Goal: Complete application form

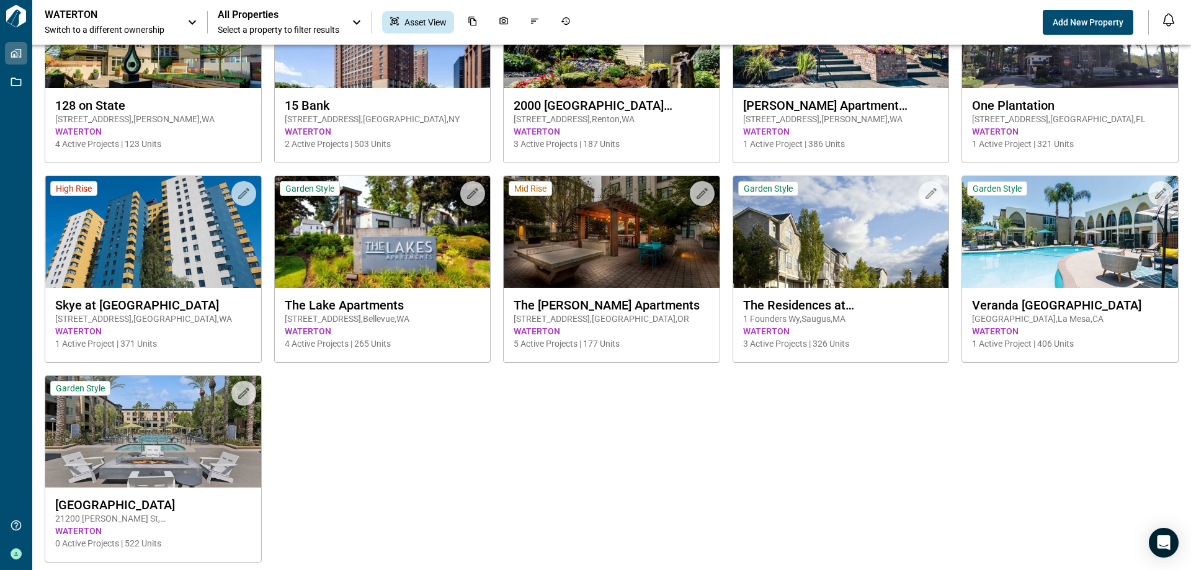
scroll to position [123, 0]
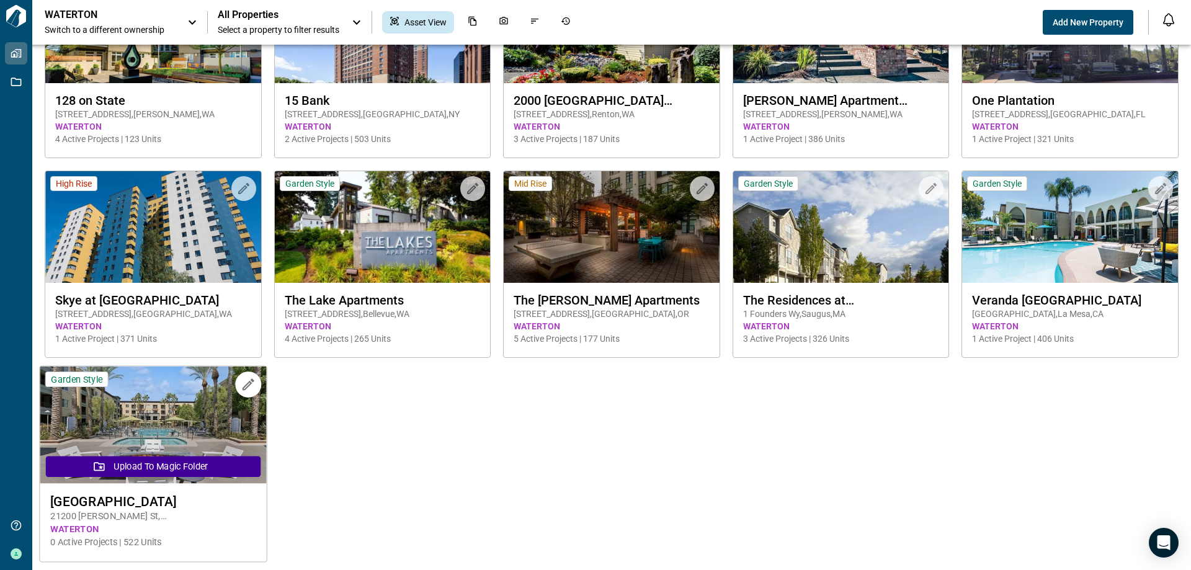
click at [217, 517] on span "[STREET_ADDRESS][PERSON_NAME]" at bounding box center [152, 516] width 205 height 13
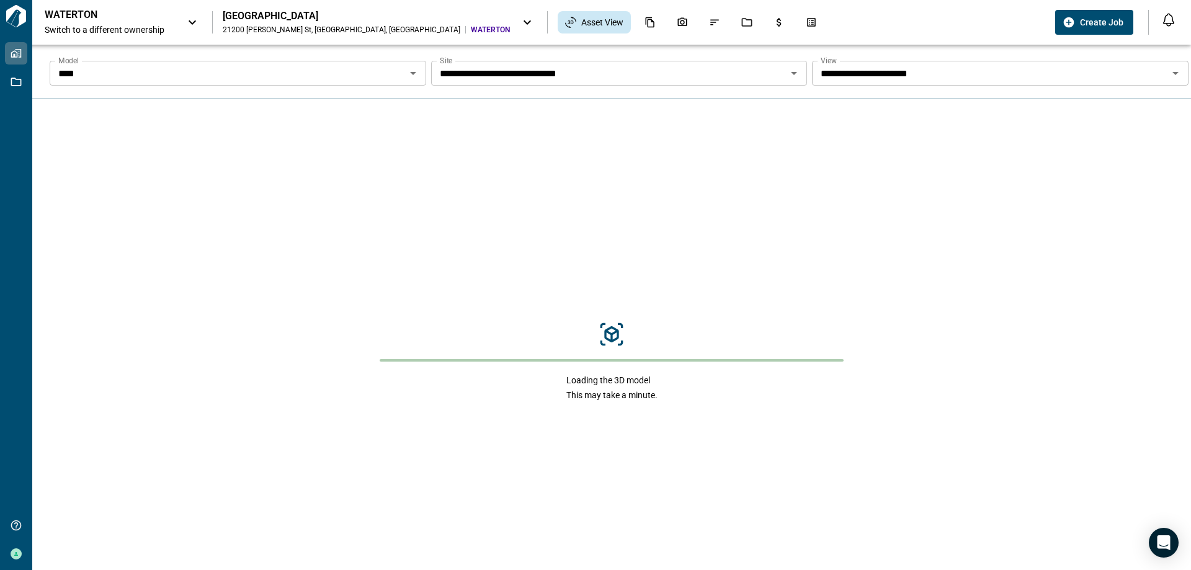
click at [524, 21] on icon at bounding box center [527, 22] width 7 height 4
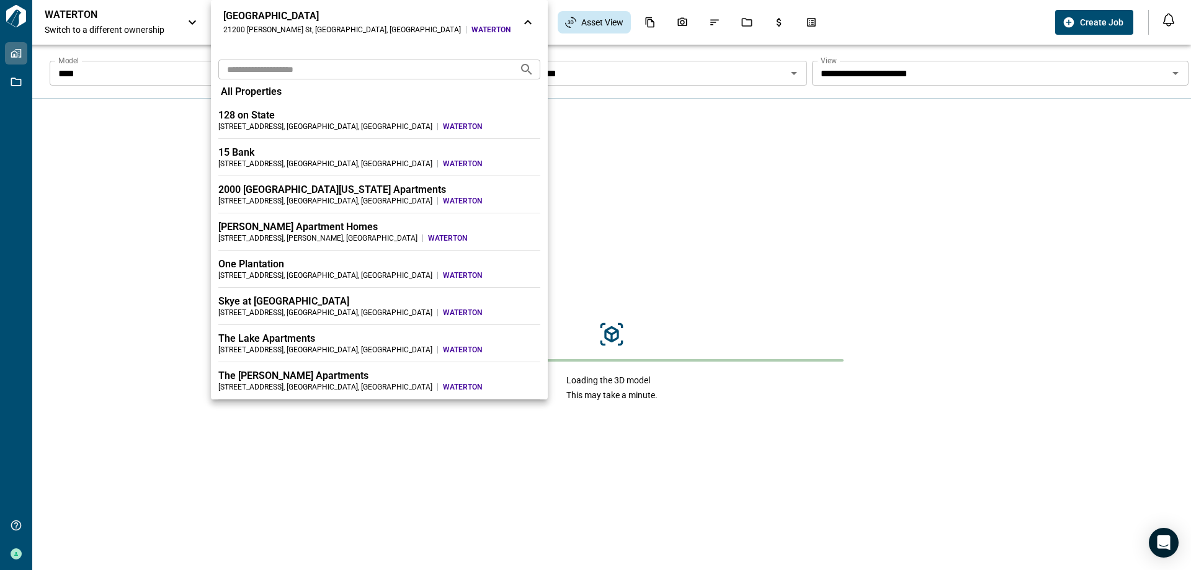
click at [801, 25] on div at bounding box center [595, 285] width 1191 height 570
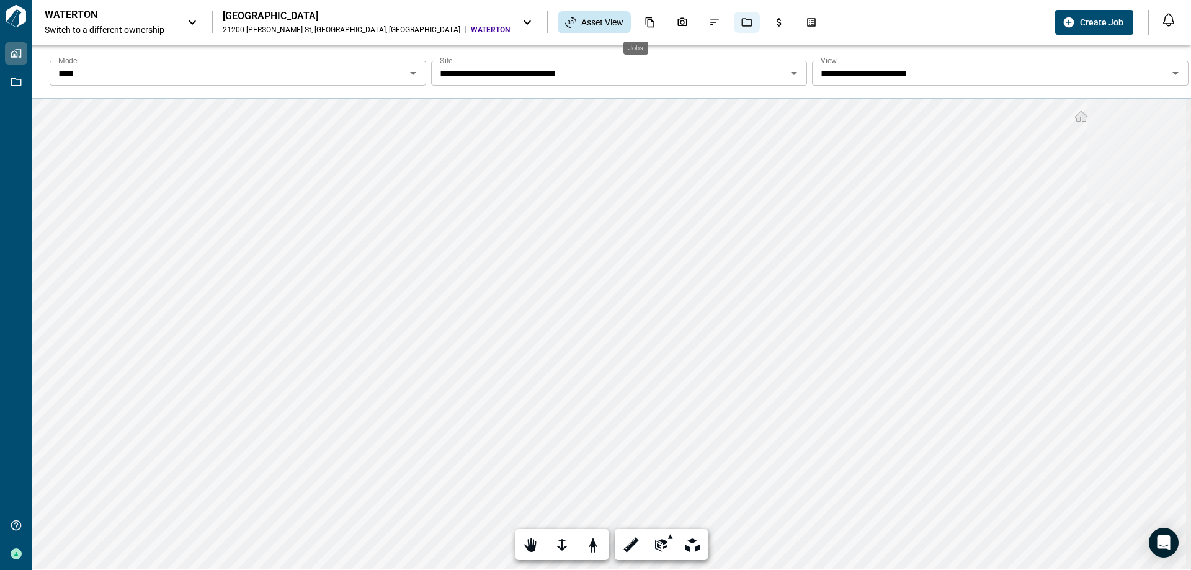
click at [741, 25] on icon "Jobs" at bounding box center [746, 22] width 11 height 11
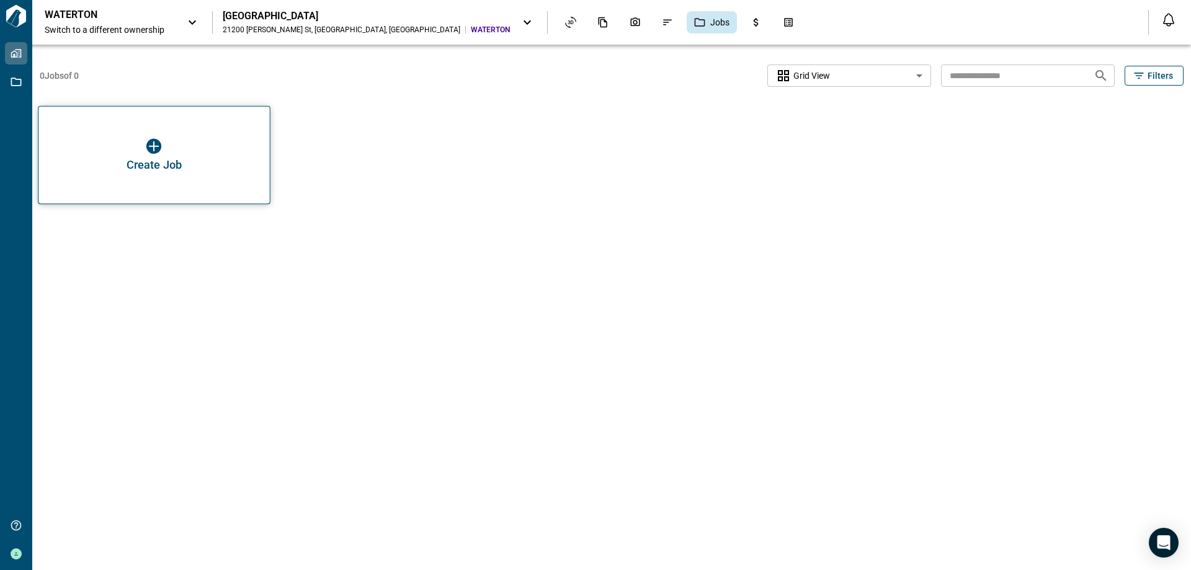
click at [155, 145] on img "button" at bounding box center [153, 146] width 15 height 15
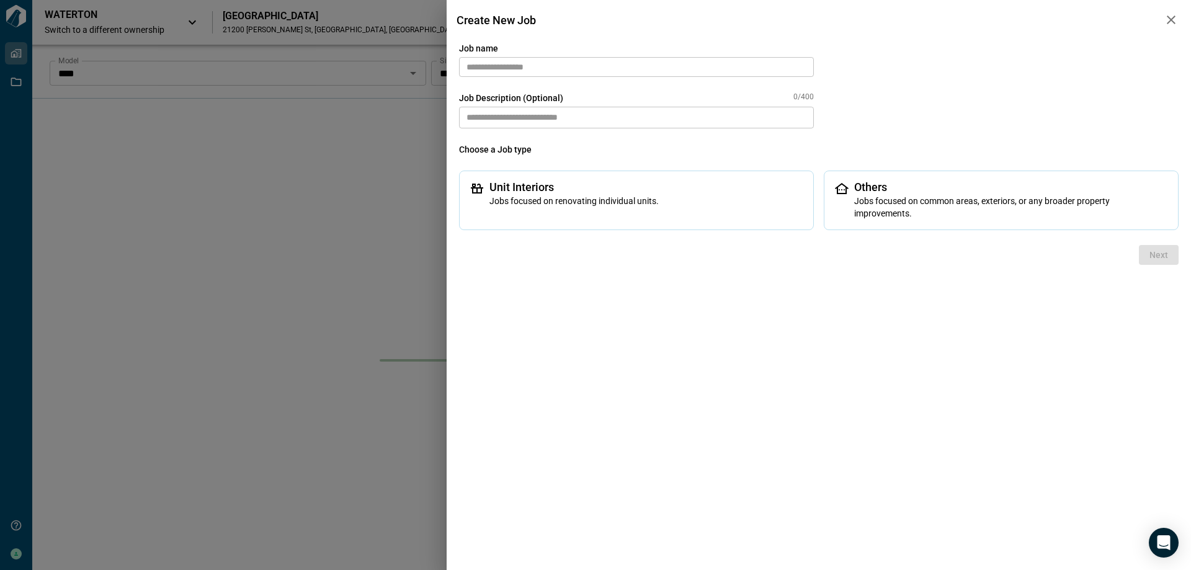
click at [540, 61] on input "text" at bounding box center [636, 67] width 355 height 20
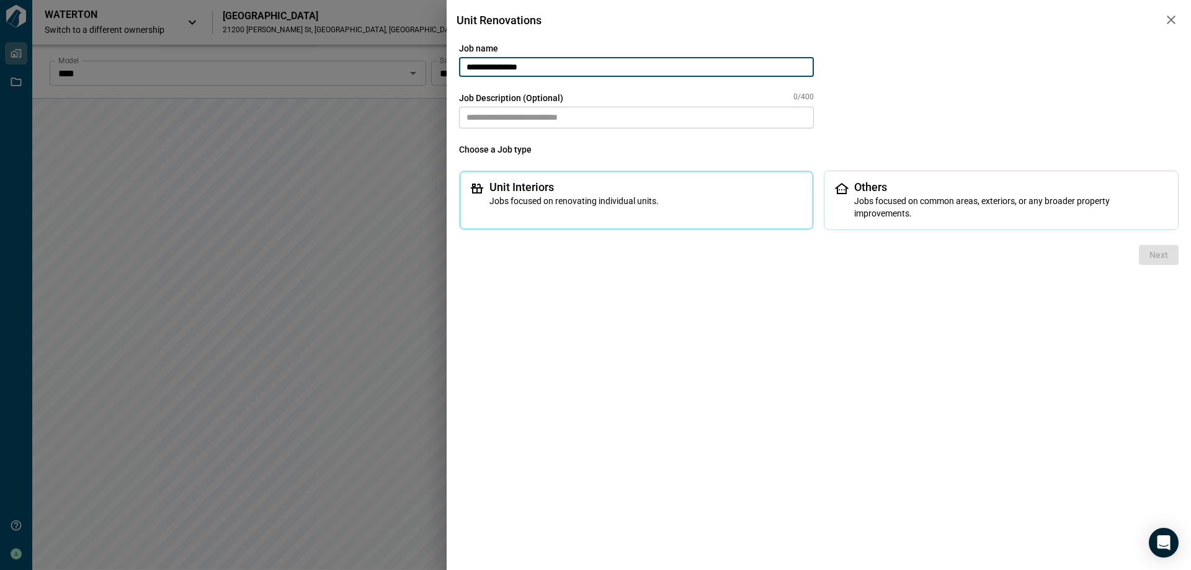
type input "**********"
click at [710, 210] on div "Unit Interiors Jobs focused on renovating individual units." at bounding box center [636, 201] width 355 height 60
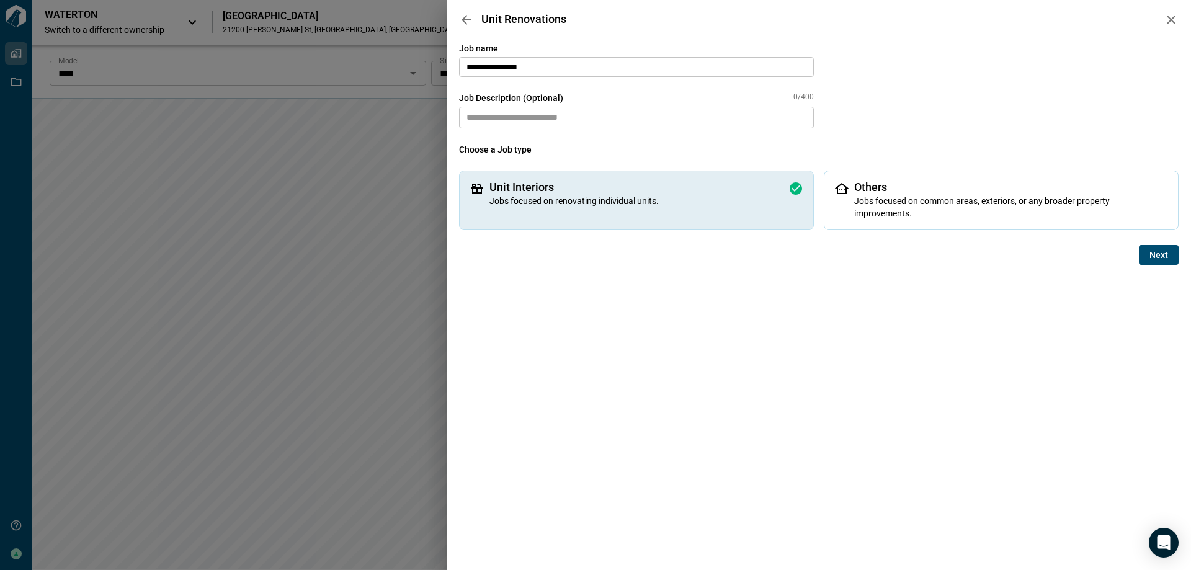
click at [1137, 255] on div "Next" at bounding box center [819, 255] width 720 height 20
click at [1149, 257] on button "Next" at bounding box center [1159, 255] width 40 height 20
